Goal: Information Seeking & Learning: Compare options

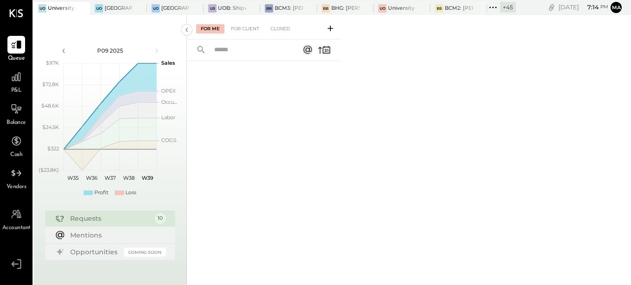
click at [510, 5] on div "+ 45" at bounding box center [508, 7] width 16 height 11
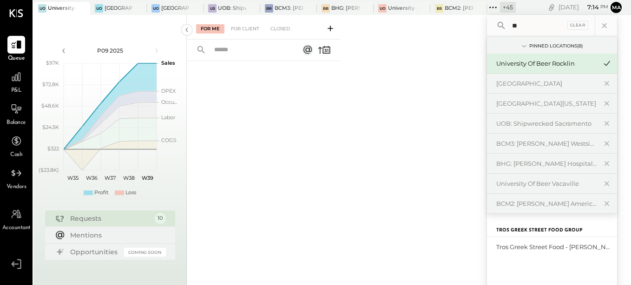
type input "*"
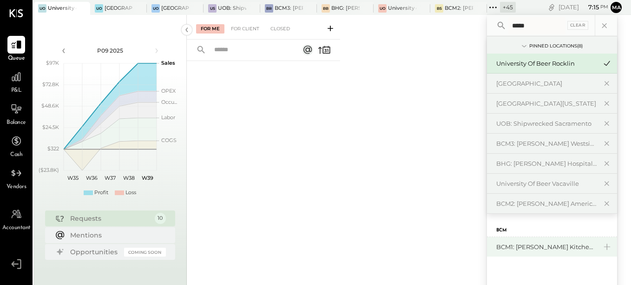
type input "*****"
click at [582, 246] on div "BCM1: [PERSON_NAME] Kitchen Bar Market" at bounding box center [547, 246] width 100 height 9
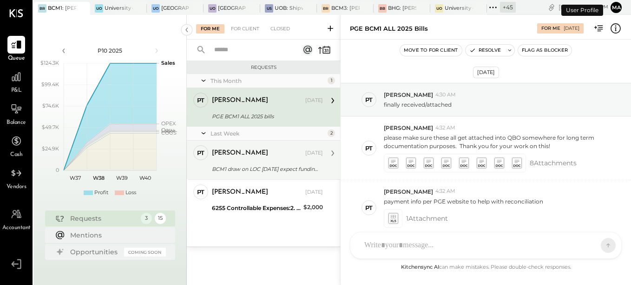
scroll to position [43, 0]
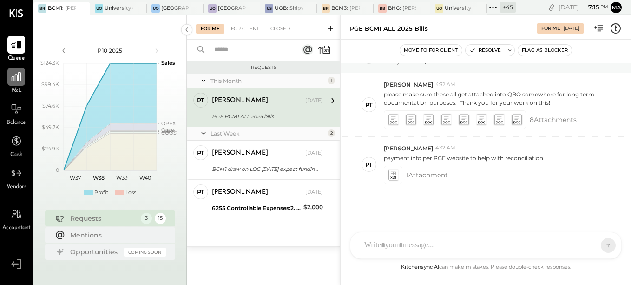
click at [15, 85] on div at bounding box center [16, 77] width 18 height 18
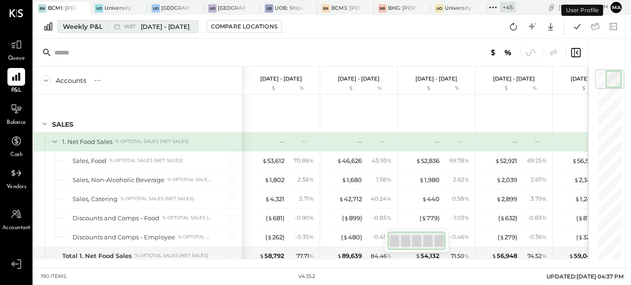
click at [78, 25] on div "Weekly P&L" at bounding box center [83, 26] width 40 height 9
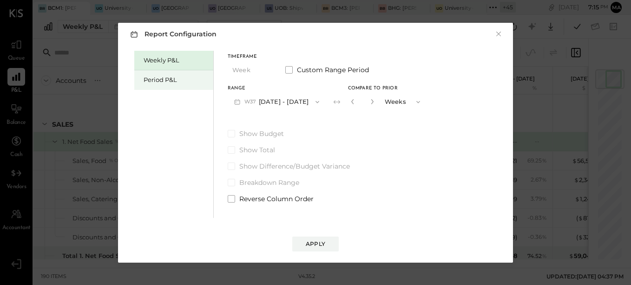
click at [162, 82] on div "Period P&L" at bounding box center [176, 79] width 65 height 9
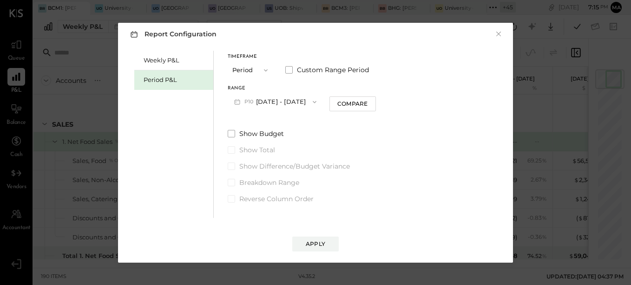
click at [280, 103] on button "P10 [DATE] - [DATE]" at bounding box center [275, 101] width 95 height 17
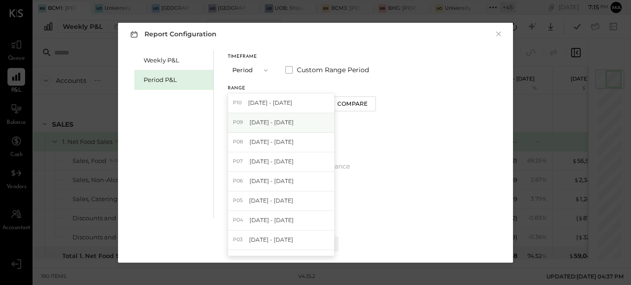
click at [292, 124] on span "[DATE] - [DATE]" at bounding box center [272, 122] width 44 height 8
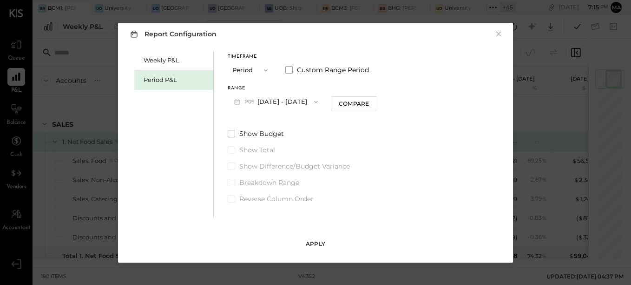
click at [315, 241] on div "Apply" at bounding box center [316, 243] width 20 height 8
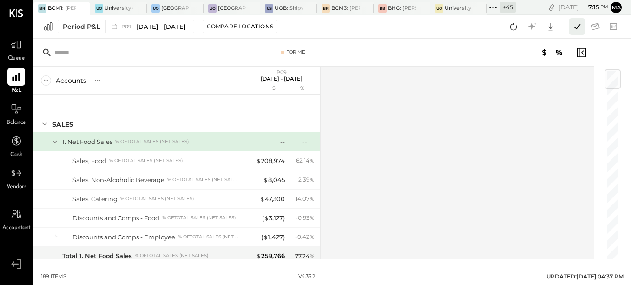
click at [578, 26] on icon at bounding box center [577, 26] width 12 height 12
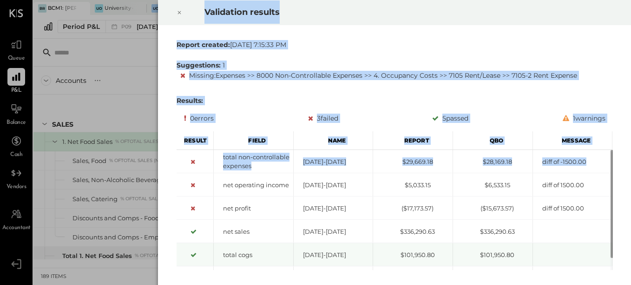
drag, startPoint x: 179, startPoint y: 12, endPoint x: 227, endPoint y: 256, distance: 248.8
click at [193, 213] on div "Validation results Report created: [DATE] 7:15:33 PM Suggestions: 1 Missing : E…" at bounding box center [395, 142] width 474 height 285
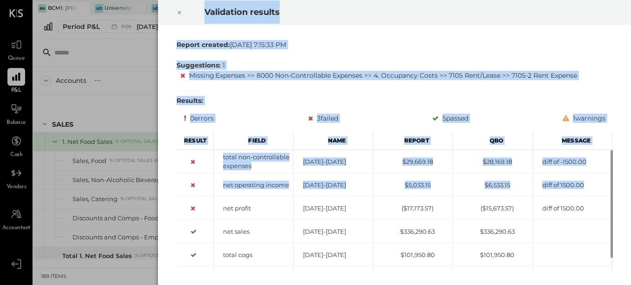
click at [392, 30] on div "Report created: [DATE] 7:15:33 PM Suggestions: 1 Missing : Expenses >> 8000 Non…" at bounding box center [395, 154] width 474 height 259
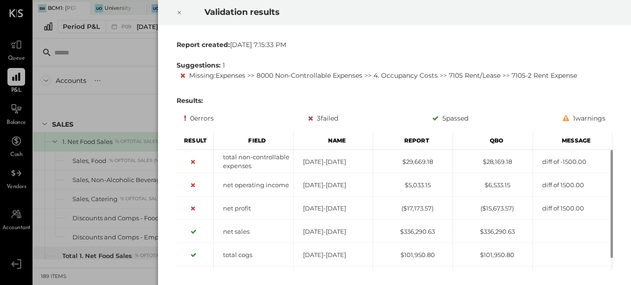
click at [179, 10] on icon at bounding box center [180, 12] width 6 height 11
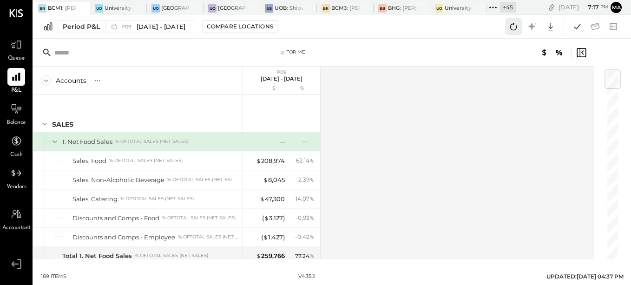
click at [513, 29] on icon at bounding box center [514, 26] width 12 height 12
click at [453, 175] on div "Accounts S % GL P09 [DATE] - [DATE] $ % SALES 1. Net Food Sales % of TOTAL SALE…" at bounding box center [314, 162] width 562 height 192
click at [574, 30] on icon at bounding box center [577, 26] width 12 height 12
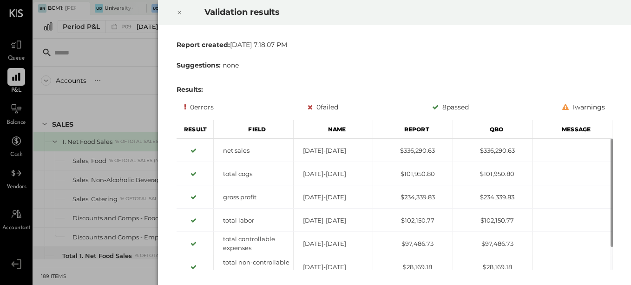
click at [183, 12] on div at bounding box center [179, 13] width 20 height 26
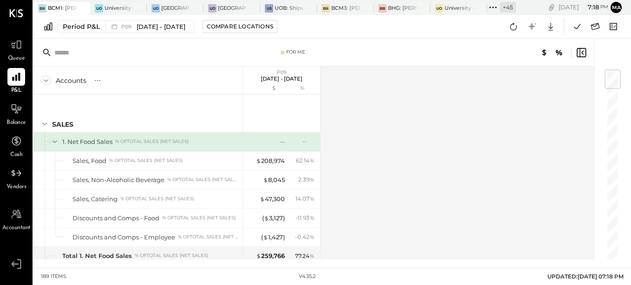
click at [514, 110] on div "Accounts S % GL P09 [DATE] - [DATE] $ % SALES 1. Net Food Sales % of TOTAL SALE…" at bounding box center [314, 162] width 562 height 192
click at [498, 9] on icon at bounding box center [493, 7] width 12 height 12
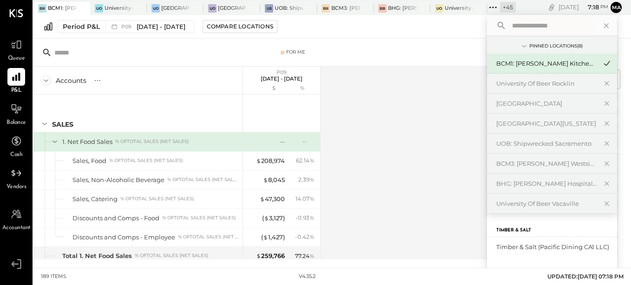
click at [525, 27] on input "text" at bounding box center [552, 25] width 86 height 17
click at [537, 26] on input "****" at bounding box center [538, 25] width 59 height 17
click at [603, 25] on icon at bounding box center [607, 26] width 12 height 12
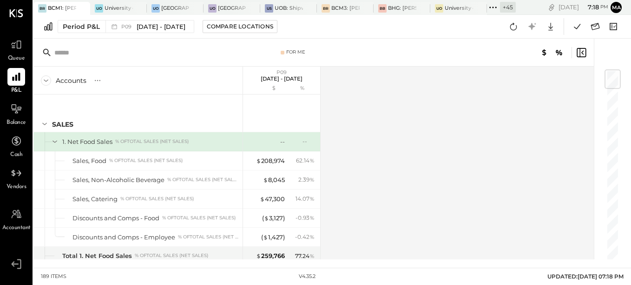
click at [510, 7] on div "+ 45" at bounding box center [508, 7] width 16 height 11
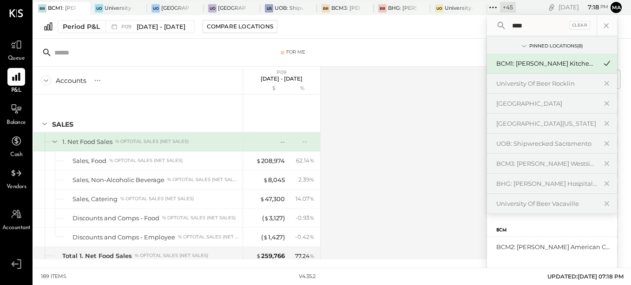
click at [534, 21] on input "****" at bounding box center [538, 25] width 59 height 17
type input "*"
type input "*****"
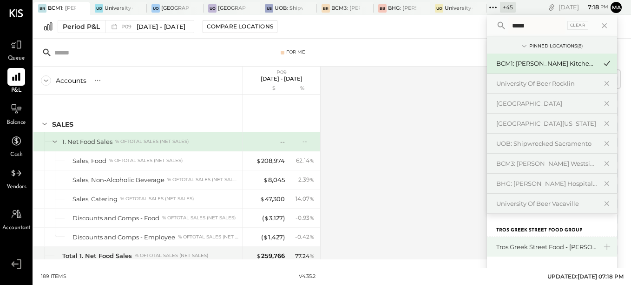
click at [552, 248] on div "Tros Greek Street Food - [PERSON_NAME]" at bounding box center [547, 246] width 100 height 9
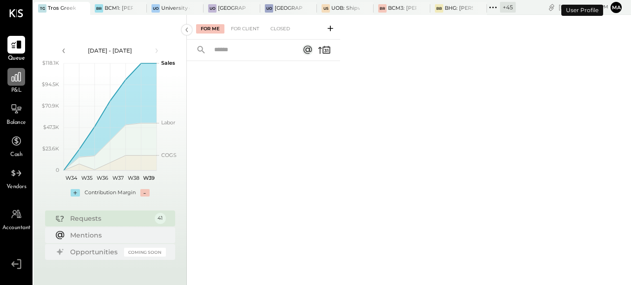
click at [14, 82] on icon at bounding box center [16, 77] width 12 height 12
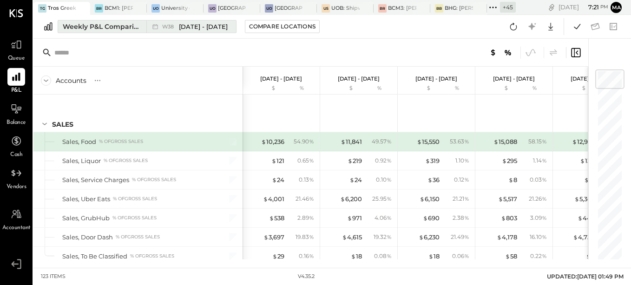
click at [79, 26] on div "Weekly P&L Comparison" at bounding box center [102, 26] width 78 height 9
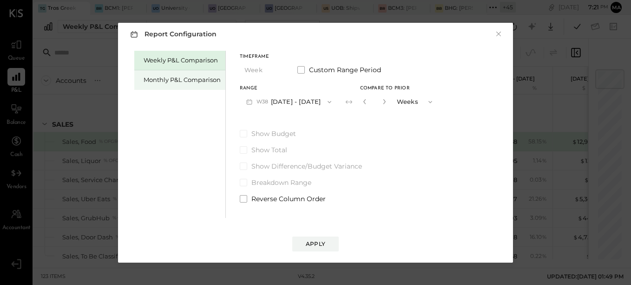
click at [149, 80] on div "Monthly P&L Comparison" at bounding box center [182, 79] width 77 height 9
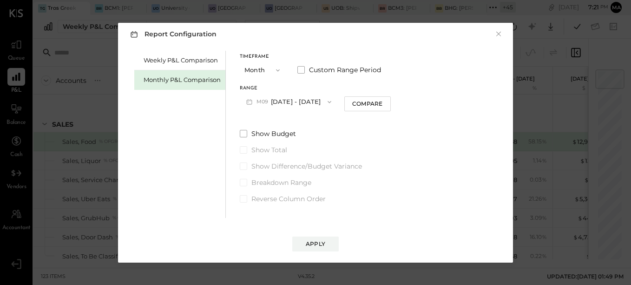
click at [291, 101] on button "M09 [DATE] - [DATE]" at bounding box center [289, 101] width 98 height 17
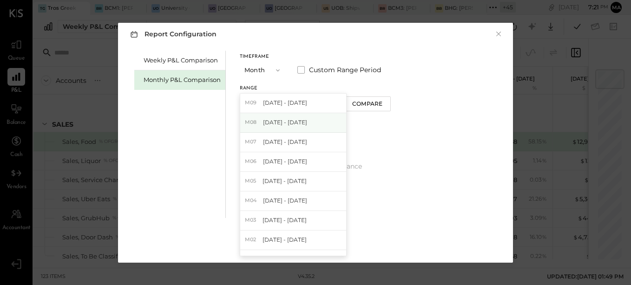
click at [294, 123] on span "[DATE] - [DATE]" at bounding box center [285, 122] width 44 height 8
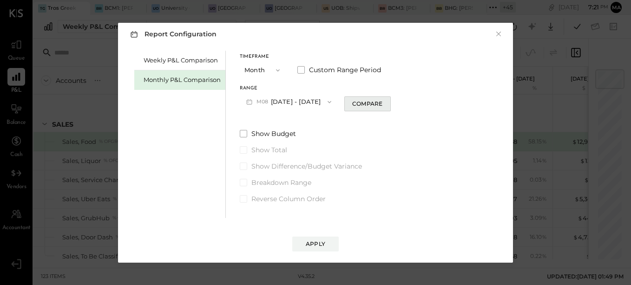
click at [362, 105] on div "Compare" at bounding box center [367, 104] width 30 height 8
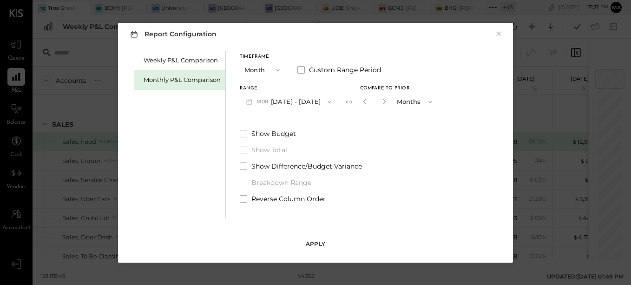
click at [316, 246] on div "Apply" at bounding box center [316, 243] width 20 height 8
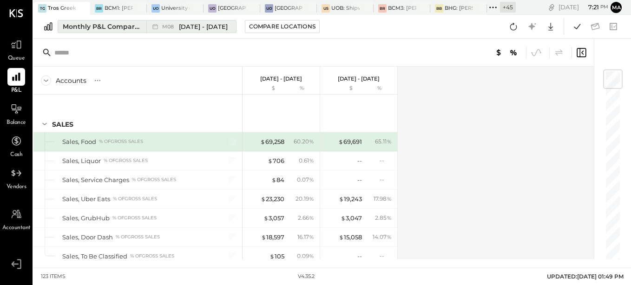
click at [73, 27] on div "Monthly P&L Comparison" at bounding box center [102, 26] width 78 height 9
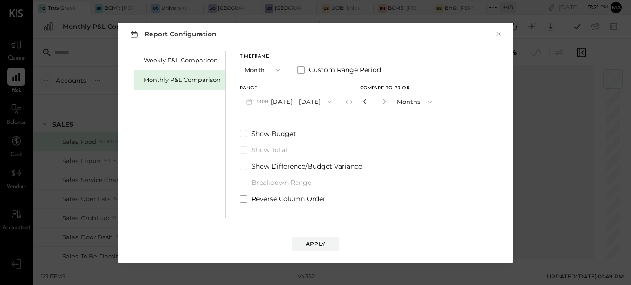
click at [362, 100] on icon "button" at bounding box center [365, 102] width 6 height 6
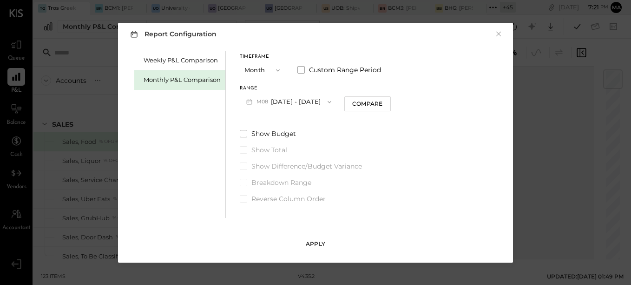
click at [317, 240] on div "Apply" at bounding box center [316, 243] width 20 height 8
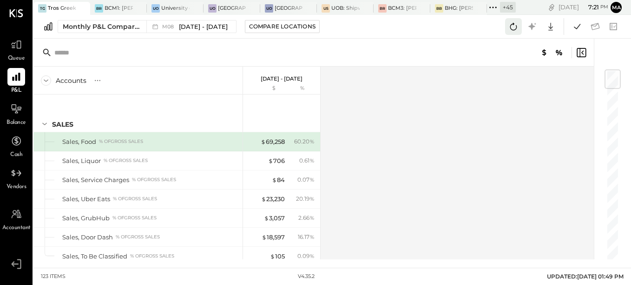
click at [511, 26] on icon at bounding box center [514, 26] width 7 height 7
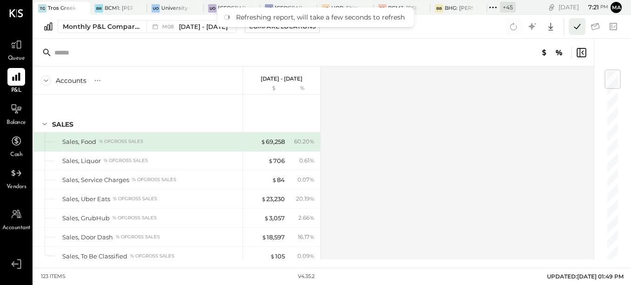
click at [576, 26] on icon at bounding box center [577, 26] width 12 height 12
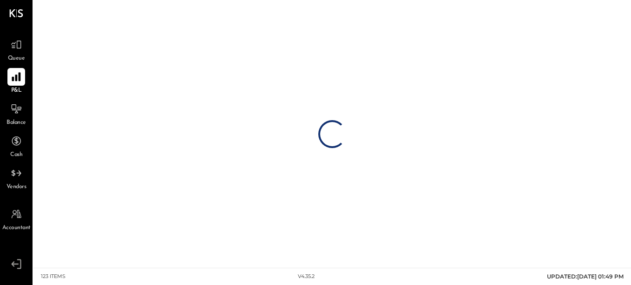
click at [15, 76] on icon at bounding box center [16, 77] width 12 height 12
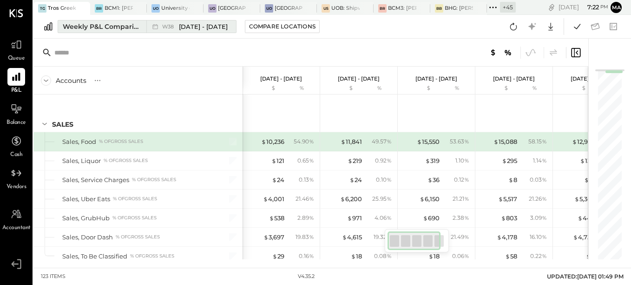
click at [75, 27] on div "Weekly P&L Comparison" at bounding box center [102, 26] width 78 height 9
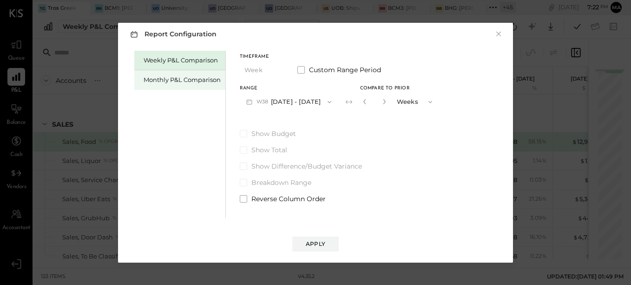
click at [174, 84] on div "Monthly P&L Comparison" at bounding box center [182, 79] width 77 height 9
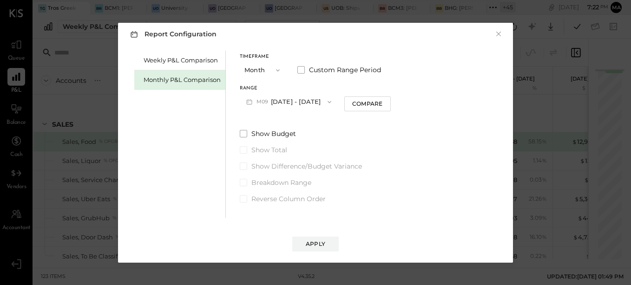
click at [310, 103] on button "M09 [DATE] - [DATE]" at bounding box center [289, 101] width 98 height 17
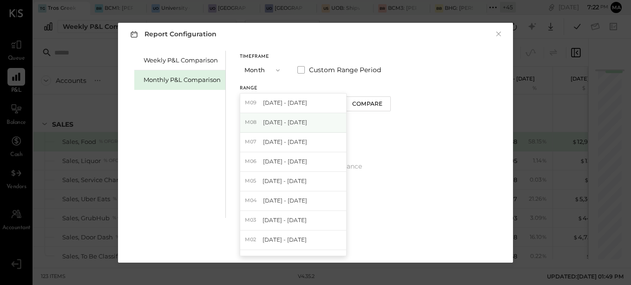
click at [301, 122] on span "[DATE] - [DATE]" at bounding box center [285, 122] width 44 height 8
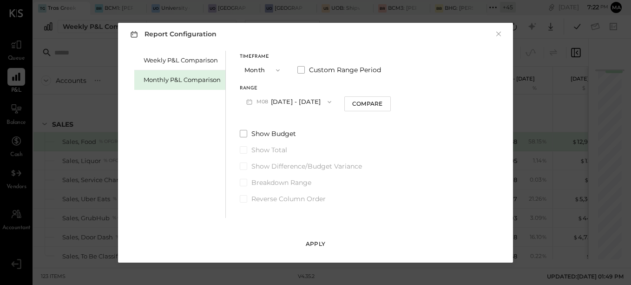
click at [311, 243] on div "Apply" at bounding box center [316, 243] width 20 height 8
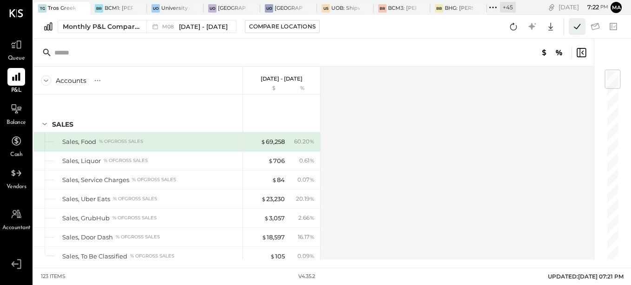
click at [578, 29] on icon at bounding box center [577, 26] width 12 height 12
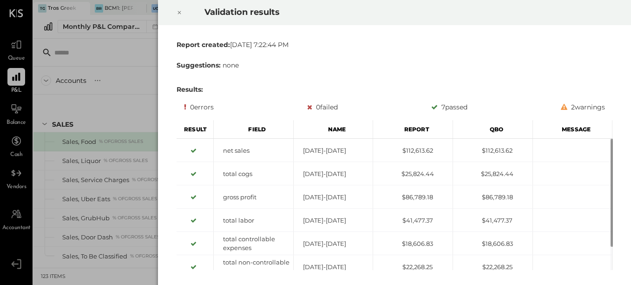
click at [179, 13] on icon at bounding box center [180, 12] width 6 height 11
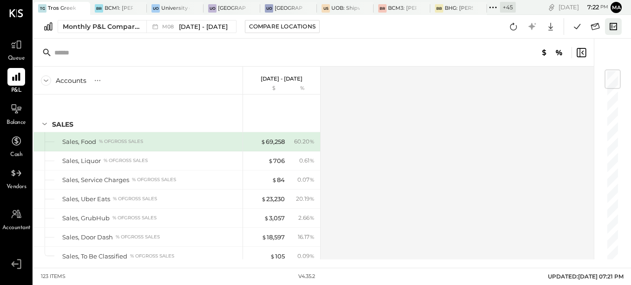
click at [613, 27] on icon at bounding box center [614, 26] width 12 height 12
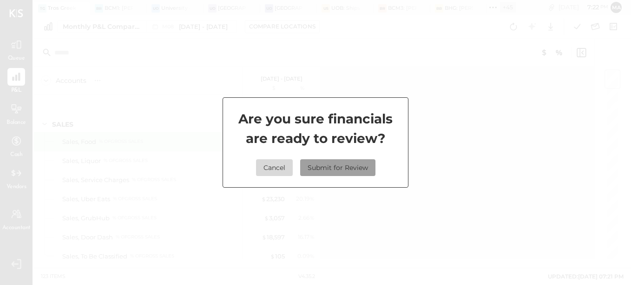
click at [346, 169] on button "Submit for Review" at bounding box center [337, 167] width 75 height 17
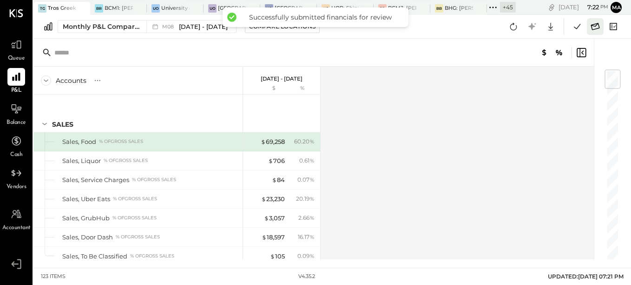
click at [595, 28] on icon at bounding box center [596, 26] width 12 height 12
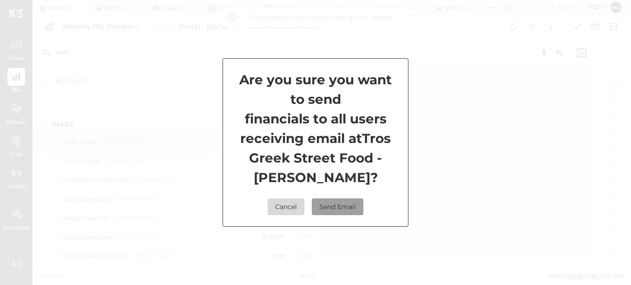
click at [346, 206] on button "Send Email" at bounding box center [338, 206] width 52 height 17
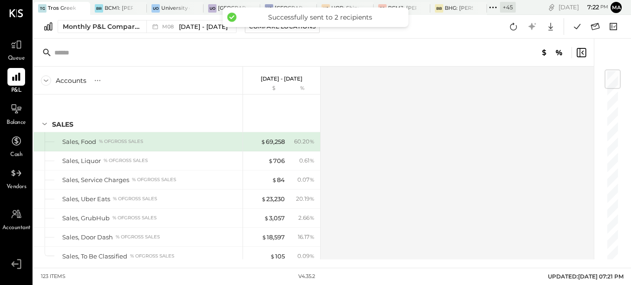
click at [410, 50] on div at bounding box center [479, 52] width 217 height 11
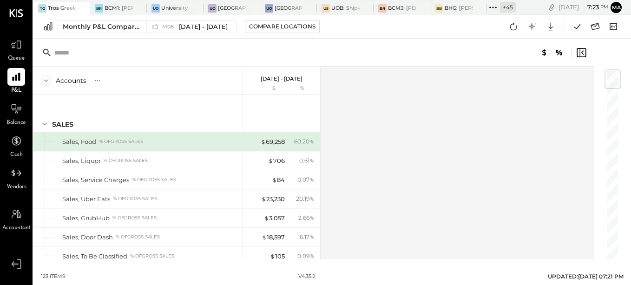
click at [509, 10] on div "+ 45" at bounding box center [508, 7] width 16 height 11
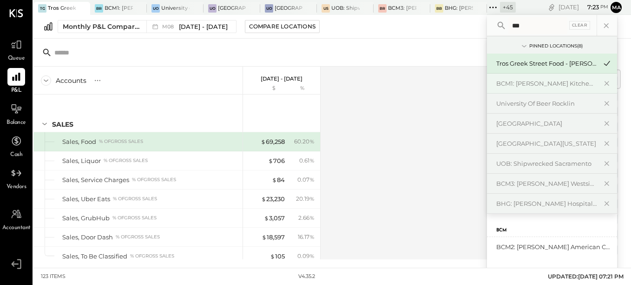
type input "***"
click at [554, 82] on div "BCM1: [PERSON_NAME] Kitchen Bar Market" at bounding box center [547, 83] width 100 height 9
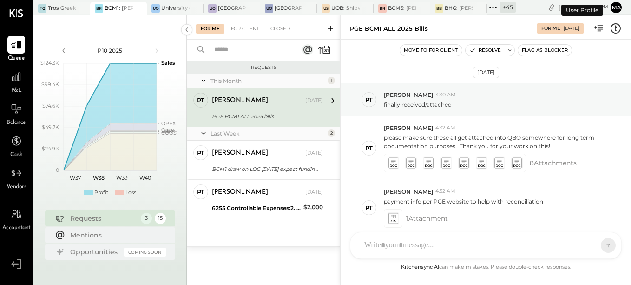
scroll to position [43, 0]
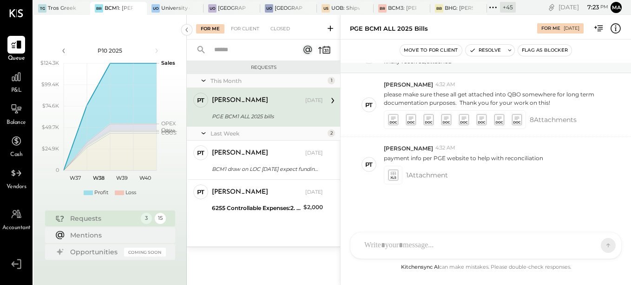
click at [19, 87] on span "P&L" at bounding box center [16, 90] width 11 height 8
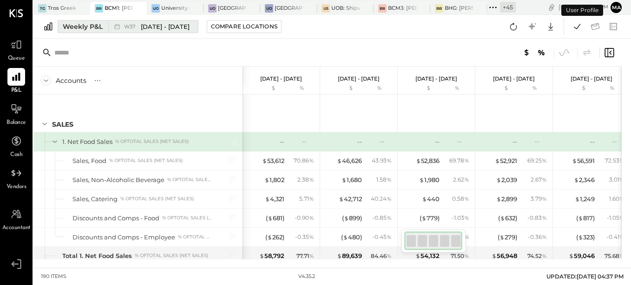
click at [79, 24] on div "Weekly P&L" at bounding box center [83, 26] width 40 height 9
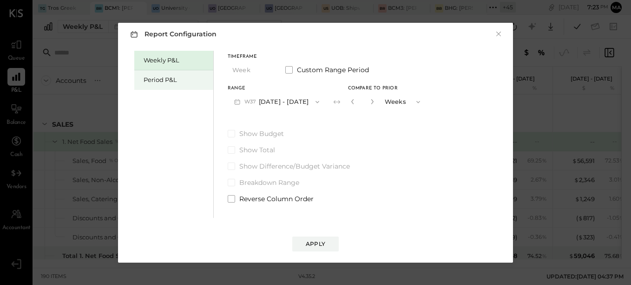
click at [163, 79] on div "Period P&L" at bounding box center [176, 79] width 65 height 9
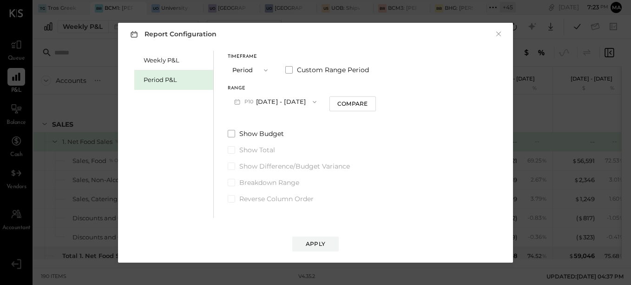
click at [309, 103] on button "P10 [DATE] - [DATE]" at bounding box center [275, 101] width 95 height 17
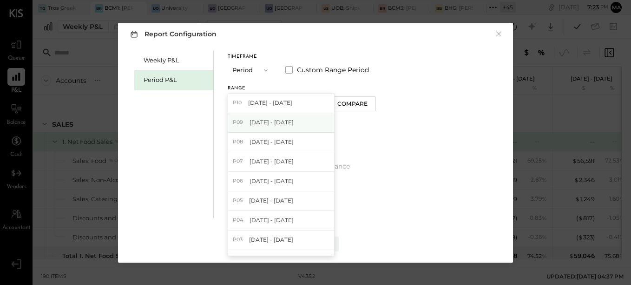
click at [294, 124] on span "[DATE] - [DATE]" at bounding box center [272, 122] width 44 height 8
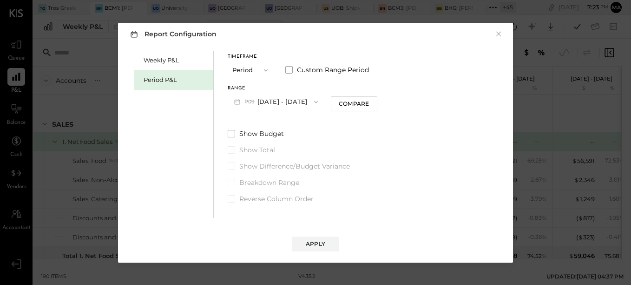
click at [98, 51] on div "Report Configuration × Weekly P&L Period P&L Timeframe Period Custom Range Peri…" at bounding box center [315, 142] width 631 height 285
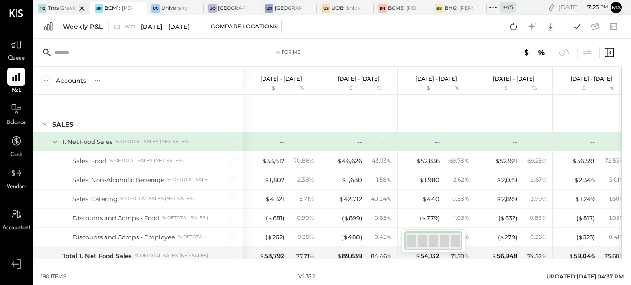
click at [67, 9] on div at bounding box center [74, 8] width 33 height 13
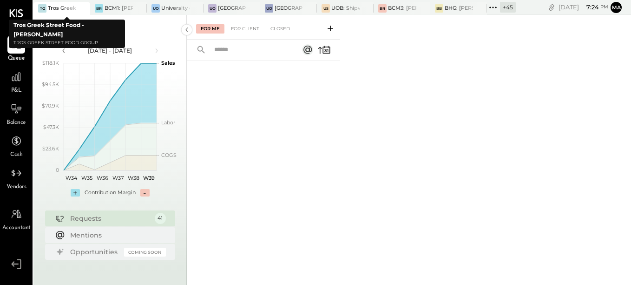
click at [63, 8] on div at bounding box center [74, 8] width 33 height 13
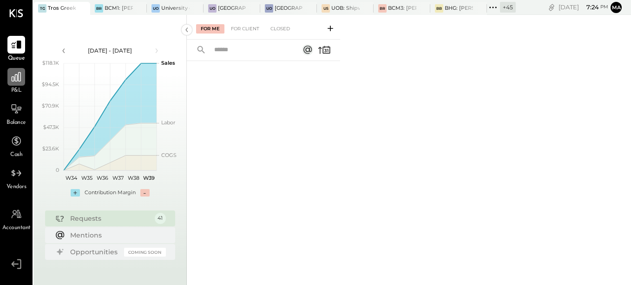
click at [16, 84] on div at bounding box center [16, 77] width 18 height 18
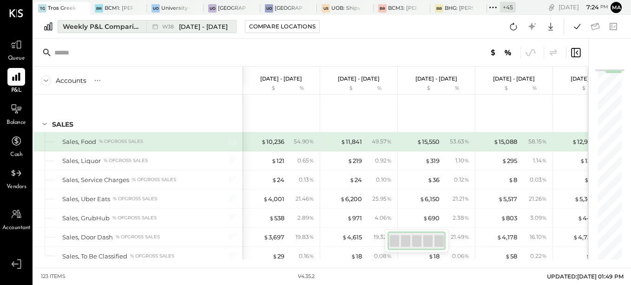
click at [129, 30] on div "Weekly P&L Comparison" at bounding box center [102, 26] width 78 height 9
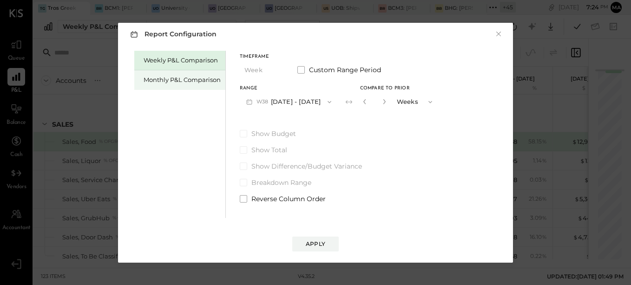
click at [161, 82] on div "Monthly P&L Comparison" at bounding box center [182, 79] width 77 height 9
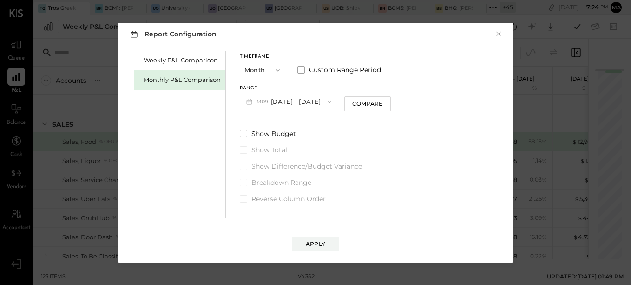
click at [321, 104] on span "button" at bounding box center [327, 101] width 12 height 7
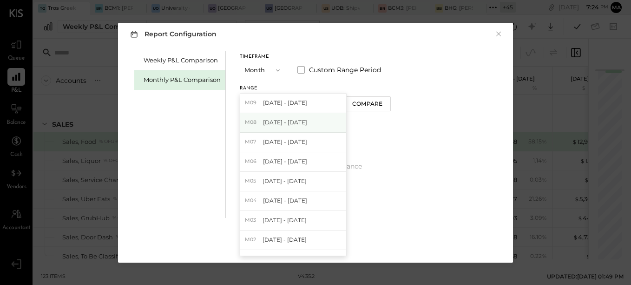
click at [315, 124] on div "M08 [DATE] - [DATE]" at bounding box center [293, 123] width 106 height 20
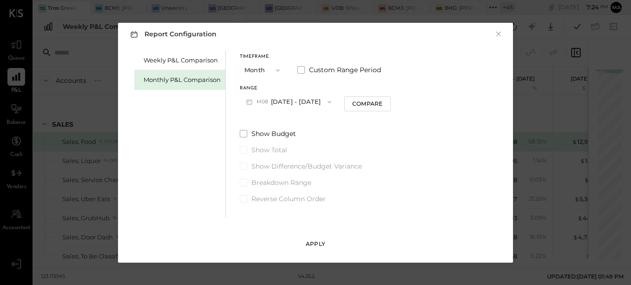
click at [316, 241] on div "Apply" at bounding box center [316, 243] width 20 height 8
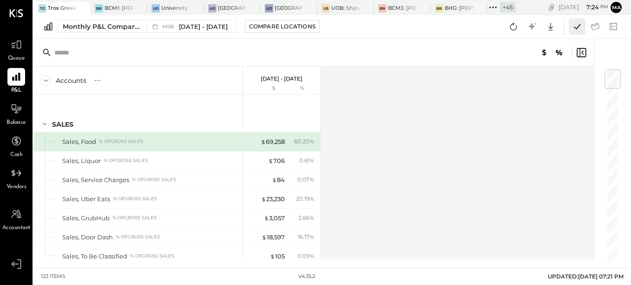
click at [579, 26] on icon at bounding box center [577, 26] width 7 height 5
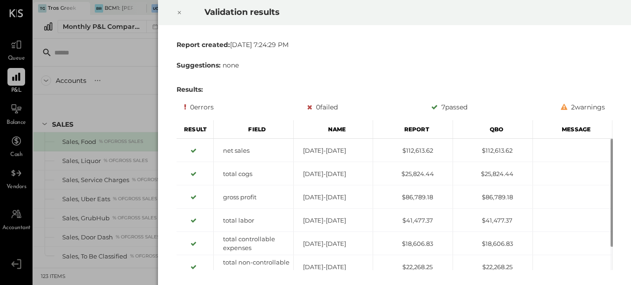
click at [178, 14] on icon at bounding box center [180, 12] width 6 height 11
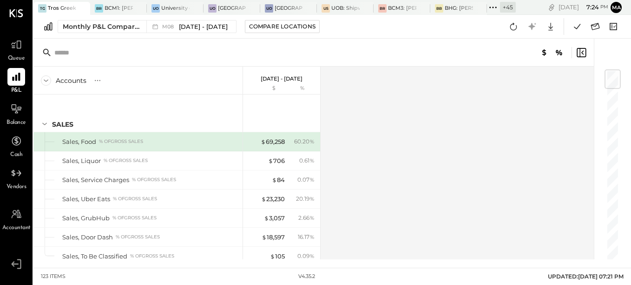
click at [506, 8] on div "+ 45" at bounding box center [508, 7] width 16 height 11
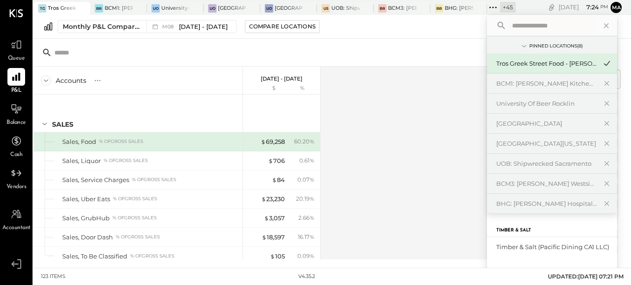
click at [512, 23] on input "text" at bounding box center [552, 25] width 86 height 17
type input "*"
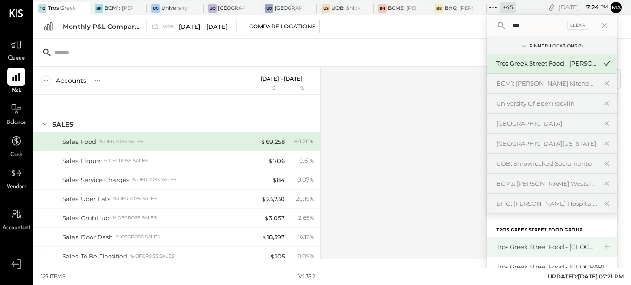
type input "***"
click at [570, 247] on div "Tros Greek Street Food - [GEOGRAPHIC_DATA]" at bounding box center [547, 246] width 100 height 9
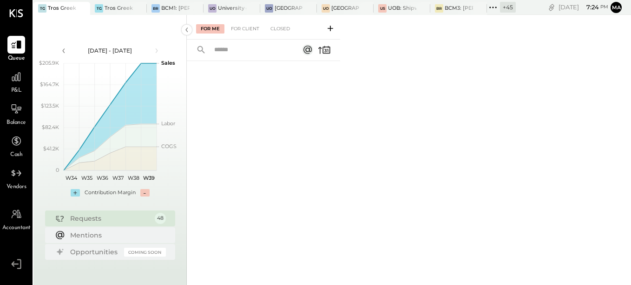
click at [18, 87] on span "P&L" at bounding box center [16, 90] width 11 height 8
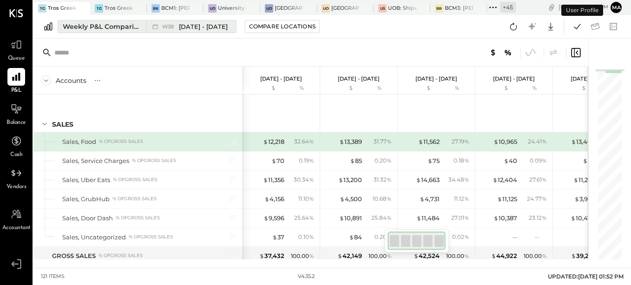
click at [82, 27] on div "Weekly P&L Comparison" at bounding box center [102, 26] width 78 height 9
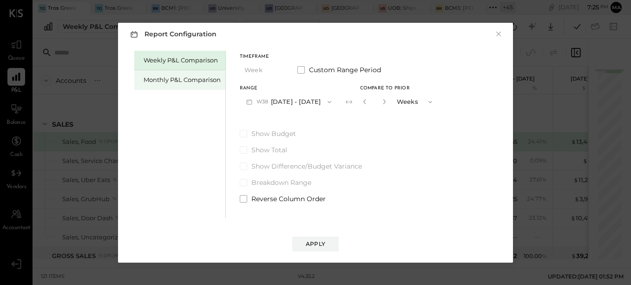
click at [177, 82] on div "Monthly P&L Comparison" at bounding box center [182, 79] width 77 height 9
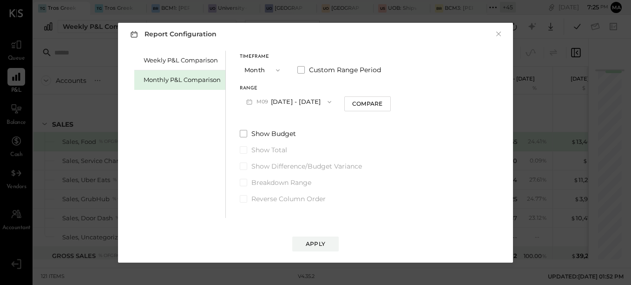
click at [309, 102] on button "M09 [DATE] - [DATE]" at bounding box center [289, 101] width 98 height 17
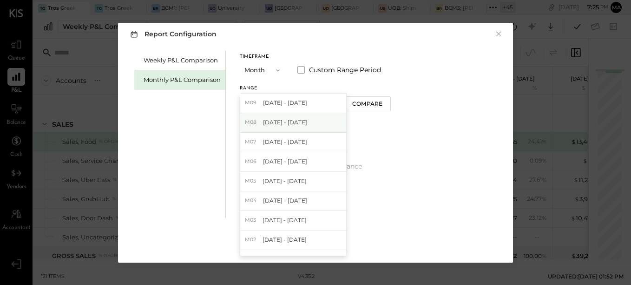
click at [305, 124] on div "M08 [DATE] - [DATE]" at bounding box center [293, 123] width 106 height 20
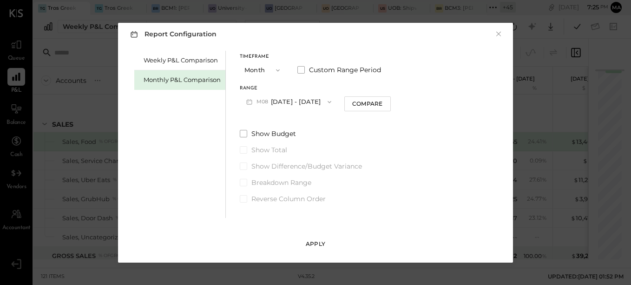
click at [312, 243] on div "Apply" at bounding box center [316, 243] width 20 height 8
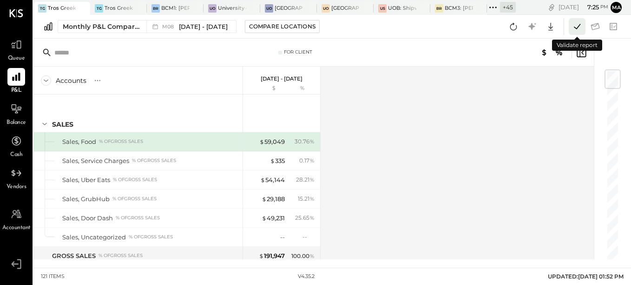
click at [576, 29] on icon at bounding box center [577, 26] width 12 height 12
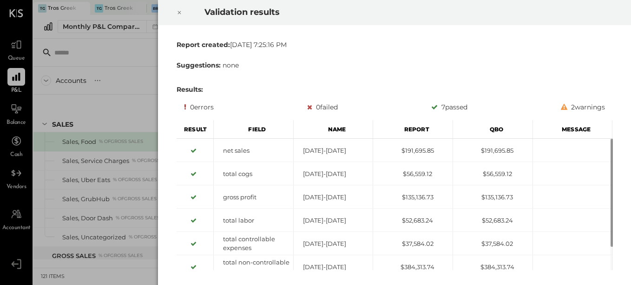
click at [180, 11] on icon at bounding box center [180, 12] width 6 height 11
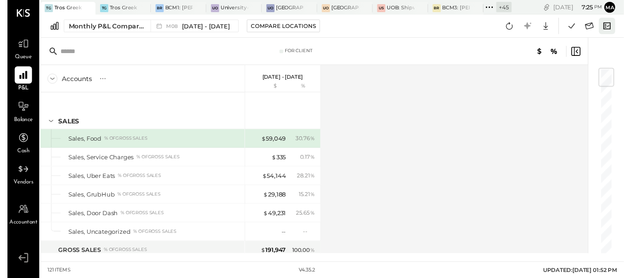
click at [611, 27] on icon at bounding box center [614, 26] width 12 height 12
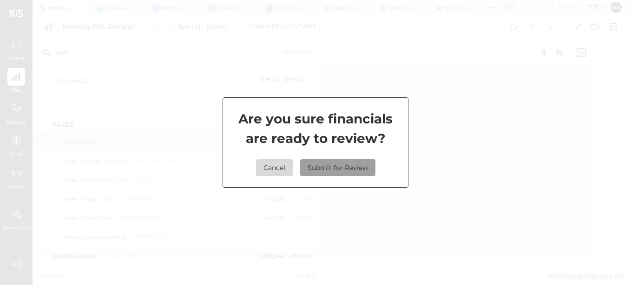
click at [350, 166] on button "Submit for Review" at bounding box center [337, 167] width 75 height 17
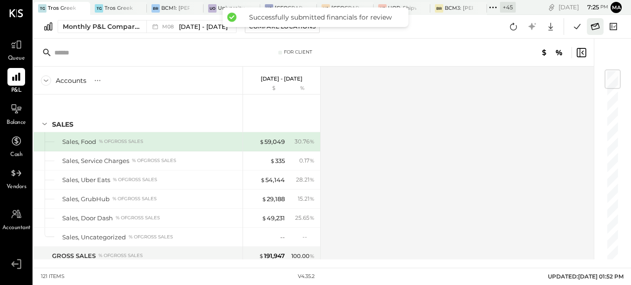
click at [597, 27] on icon at bounding box center [596, 26] width 12 height 12
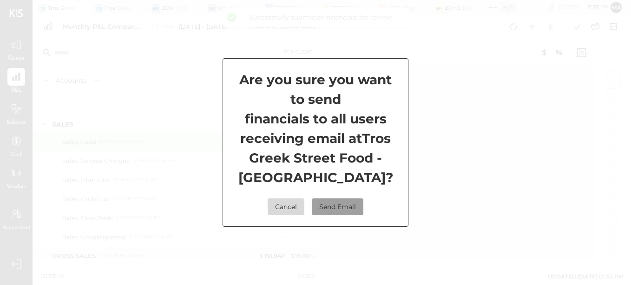
click at [337, 209] on button "Send Email" at bounding box center [338, 206] width 52 height 17
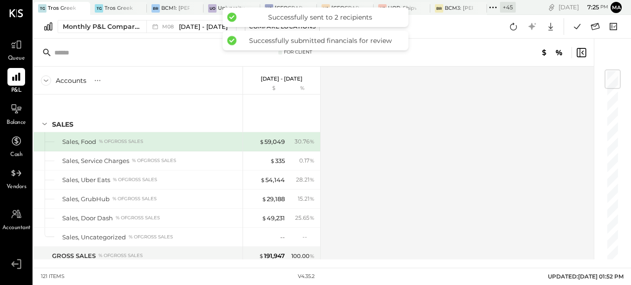
click at [370, 178] on div "Accounts S % GL [DATE] - [DATE] $ % SALES Sales, Food % of GROSS SALES Sales, S…" at bounding box center [314, 162] width 562 height 192
click at [517, 186] on div "Accounts S % GL [DATE] - [DATE] $ % SALES Sales, Food % of GROSS SALES Sales, S…" at bounding box center [314, 162] width 562 height 192
click at [510, 6] on div "+ 45" at bounding box center [508, 7] width 16 height 11
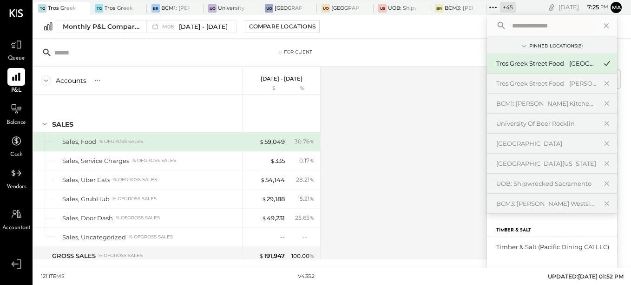
click at [515, 25] on input "text" at bounding box center [552, 25] width 86 height 17
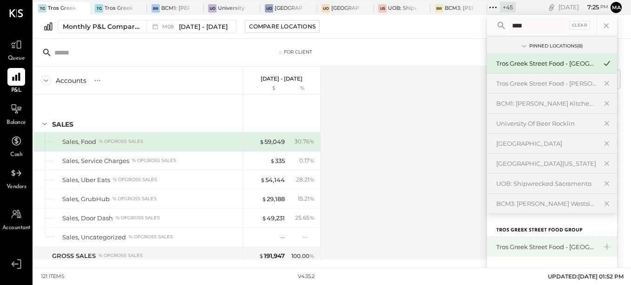
type input "****"
click at [577, 245] on div "Tros Greek Street Food - [GEOGRAPHIC_DATA]" at bounding box center [547, 246] width 100 height 9
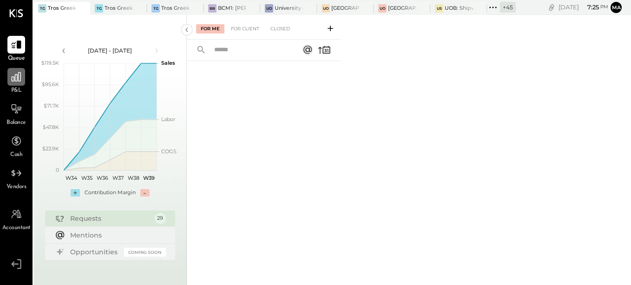
click at [16, 79] on icon at bounding box center [16, 77] width 12 height 12
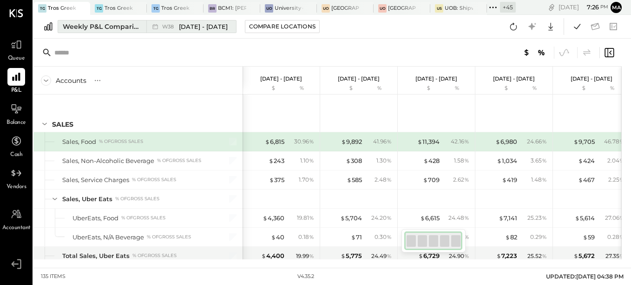
click at [82, 30] on div "Weekly P&L Comparison" at bounding box center [102, 26] width 78 height 9
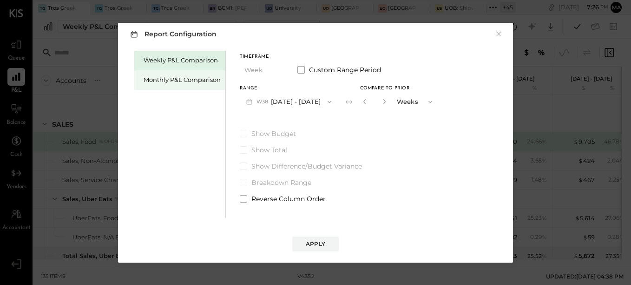
click at [155, 77] on div "Monthly P&L Comparison" at bounding box center [182, 79] width 77 height 9
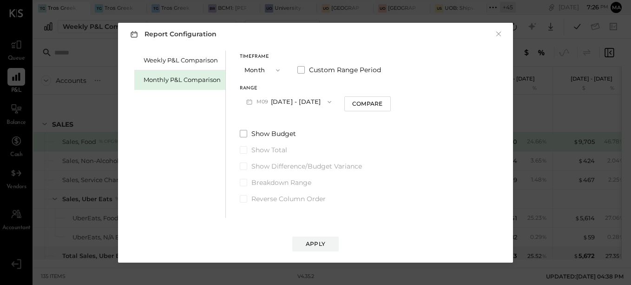
click at [311, 101] on button "M09 [DATE] - [DATE]" at bounding box center [289, 101] width 98 height 17
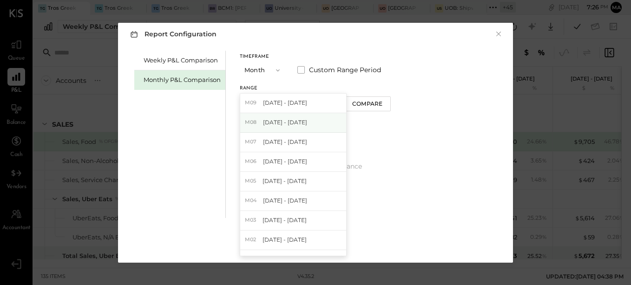
click at [311, 124] on div "M08 [DATE] - [DATE]" at bounding box center [293, 123] width 106 height 20
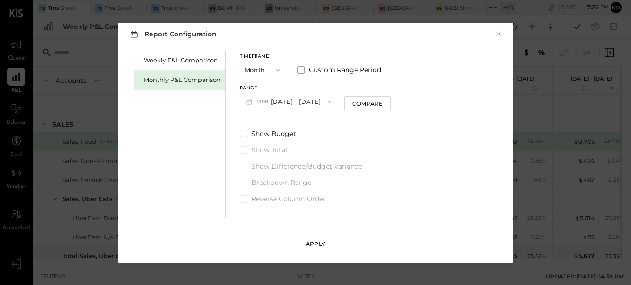
click at [316, 245] on div "Apply" at bounding box center [316, 243] width 20 height 8
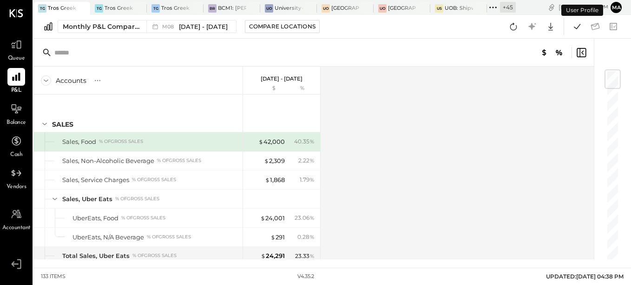
click at [407, 164] on div "Accounts S % GL [DATE] - [DATE] $ % SALES Sales, Food % of GROSS SALES Sales, N…" at bounding box center [314, 162] width 562 height 192
click at [581, 28] on icon at bounding box center [577, 26] width 12 height 12
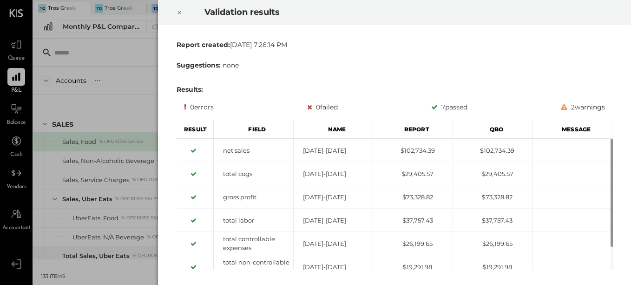
click at [179, 11] on icon at bounding box center [180, 12] width 6 height 11
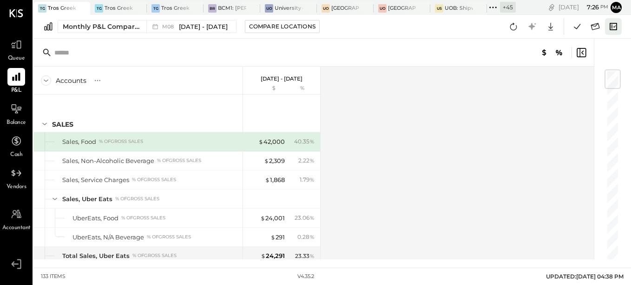
click at [613, 27] on icon at bounding box center [613, 26] width 7 height 7
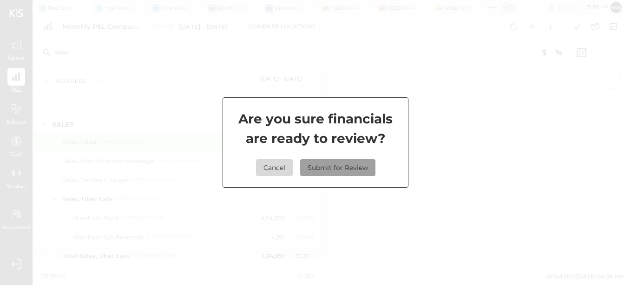
click at [355, 169] on button "Submit for Review" at bounding box center [337, 167] width 75 height 17
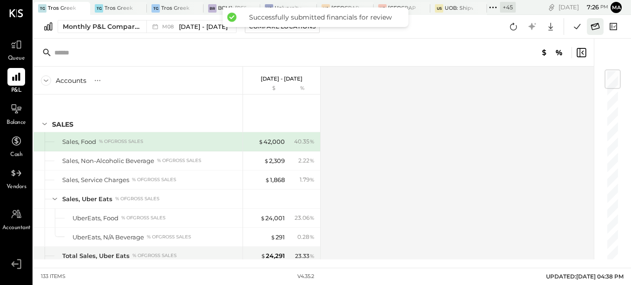
click at [597, 29] on icon at bounding box center [596, 26] width 12 height 12
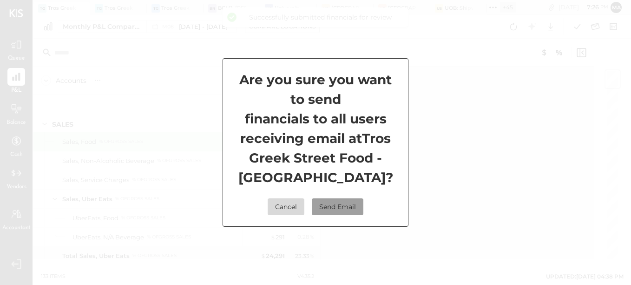
click at [349, 204] on button "Send Email" at bounding box center [338, 206] width 52 height 17
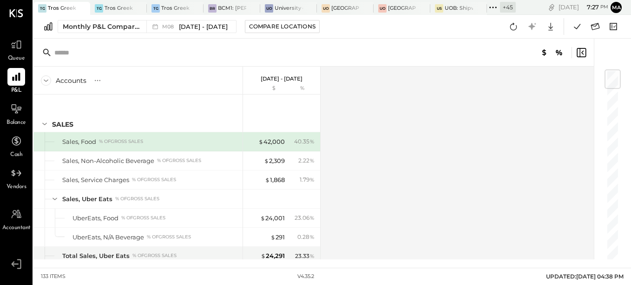
click at [417, 160] on div "Accounts S % GL [DATE] - [DATE] $ % SALES Sales, Food % of GROSS SALES Sales, N…" at bounding box center [314, 162] width 562 height 192
click at [438, 140] on div "Accounts S % GL [DATE] - [DATE] $ % SALES Sales, Food % of GROSS SALES Sales, N…" at bounding box center [314, 162] width 562 height 192
